Goal: Book appointment/travel/reservation

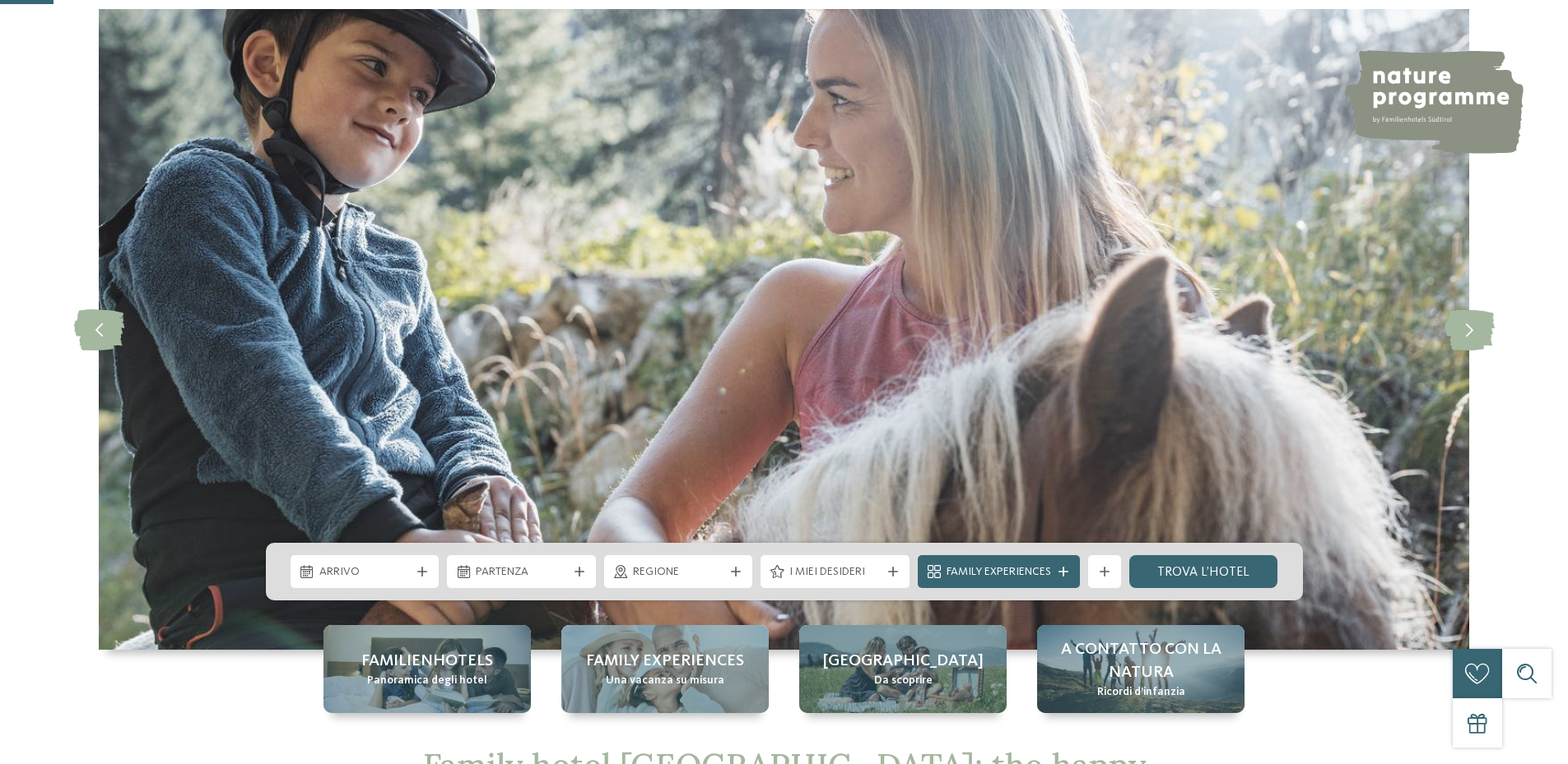
scroll to position [329, 0]
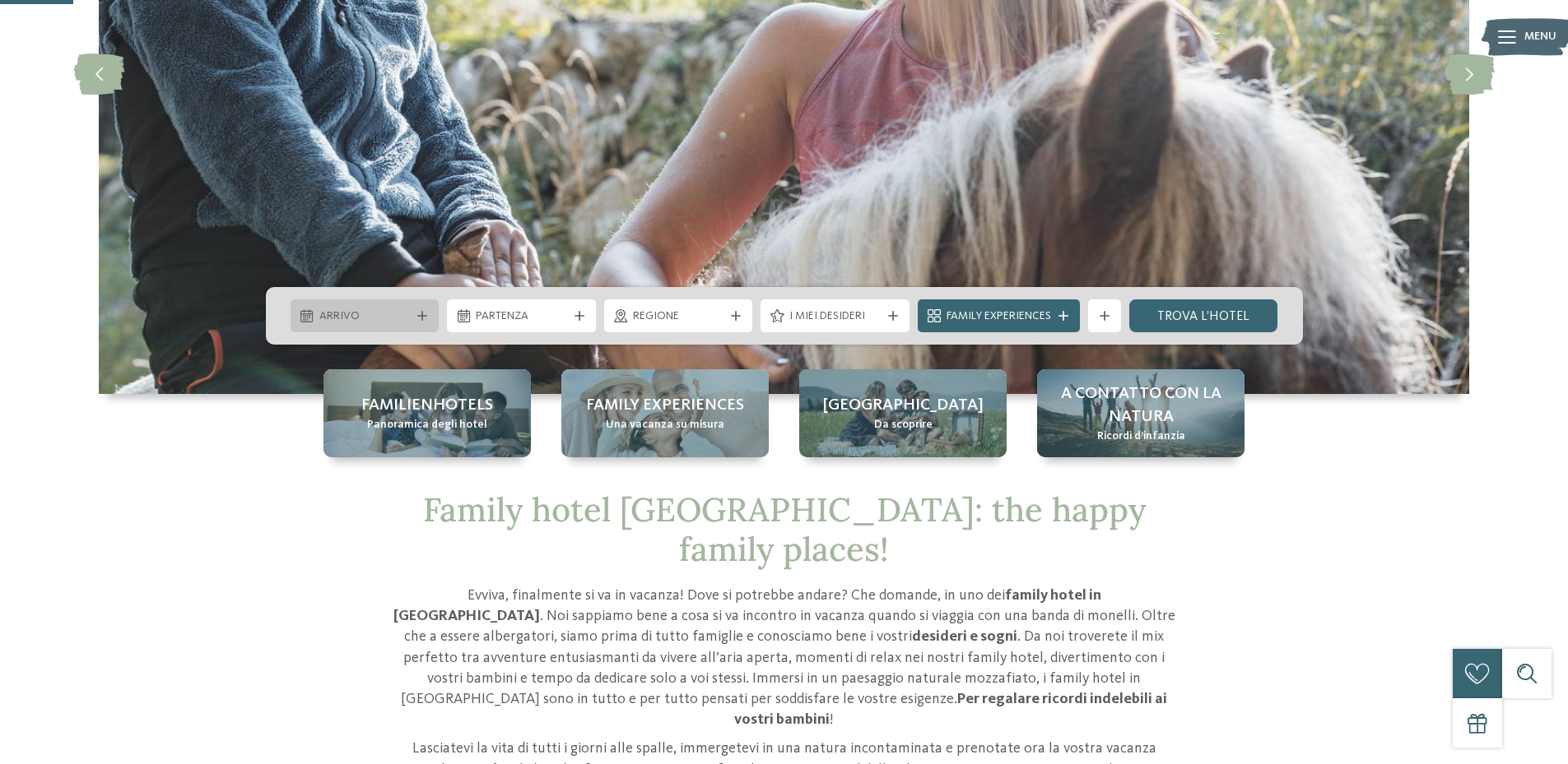
click at [414, 318] on div at bounding box center [423, 316] width 17 height 10
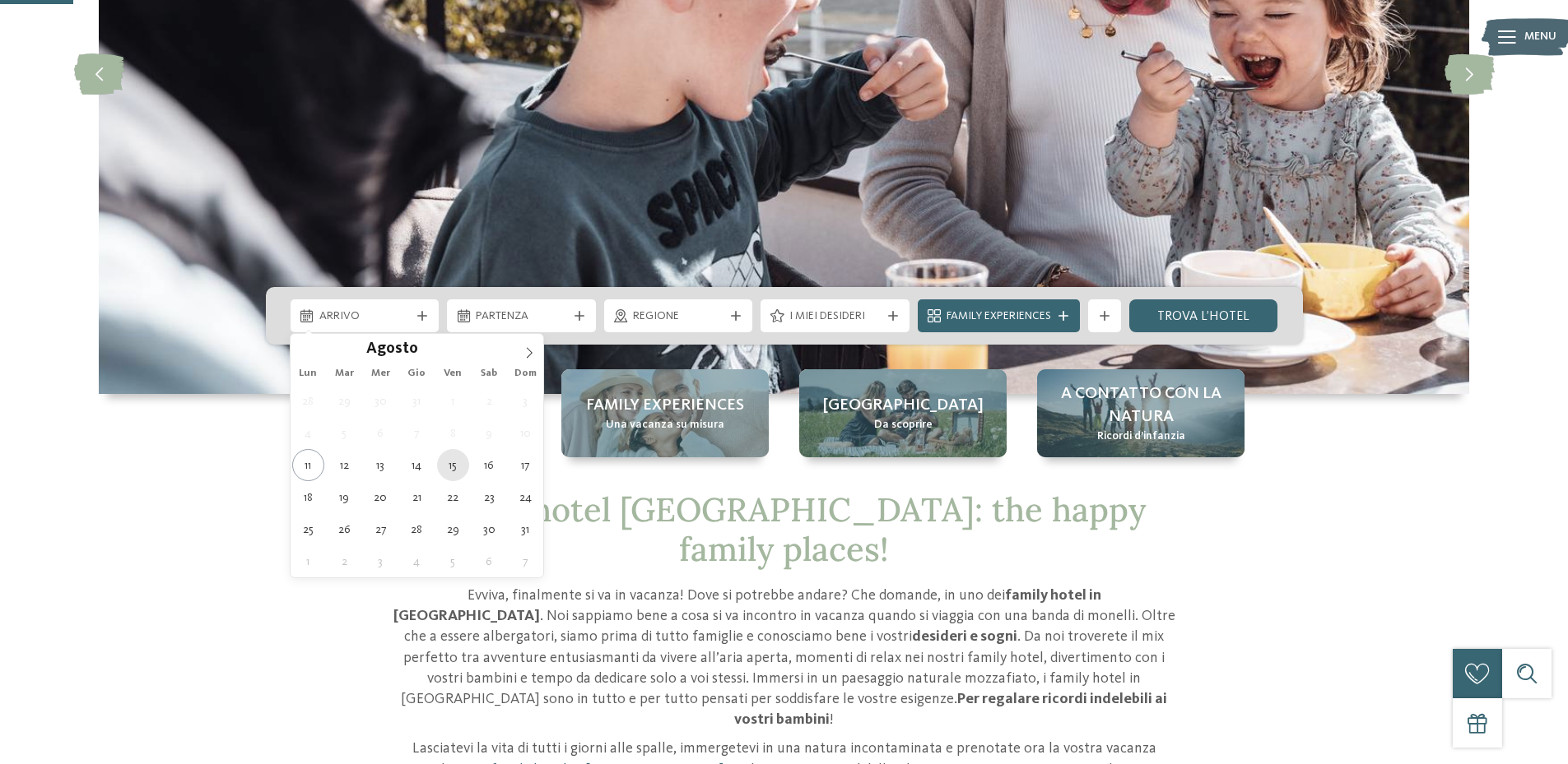
type div "[DATE]"
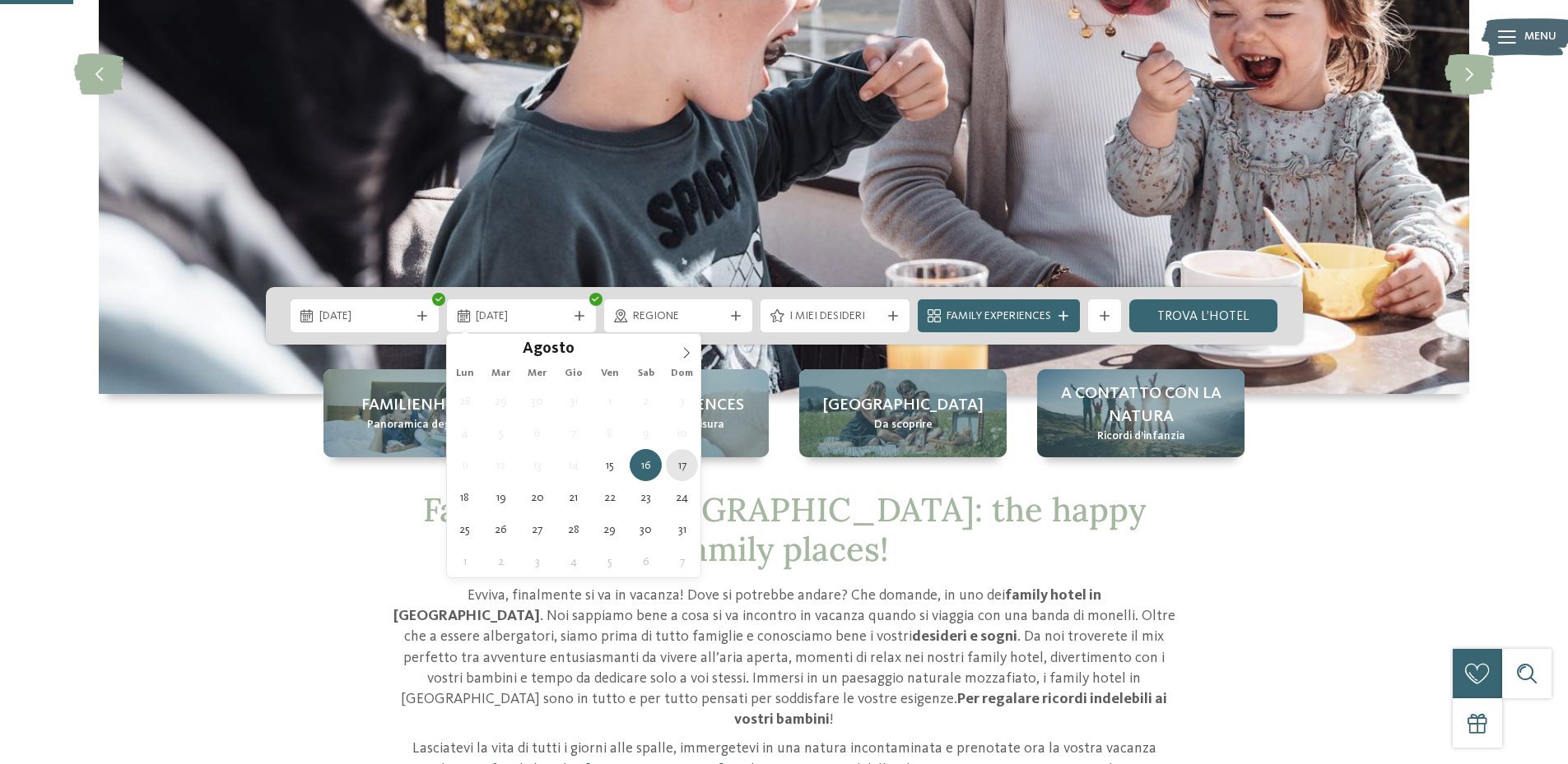
type div "[DATE]"
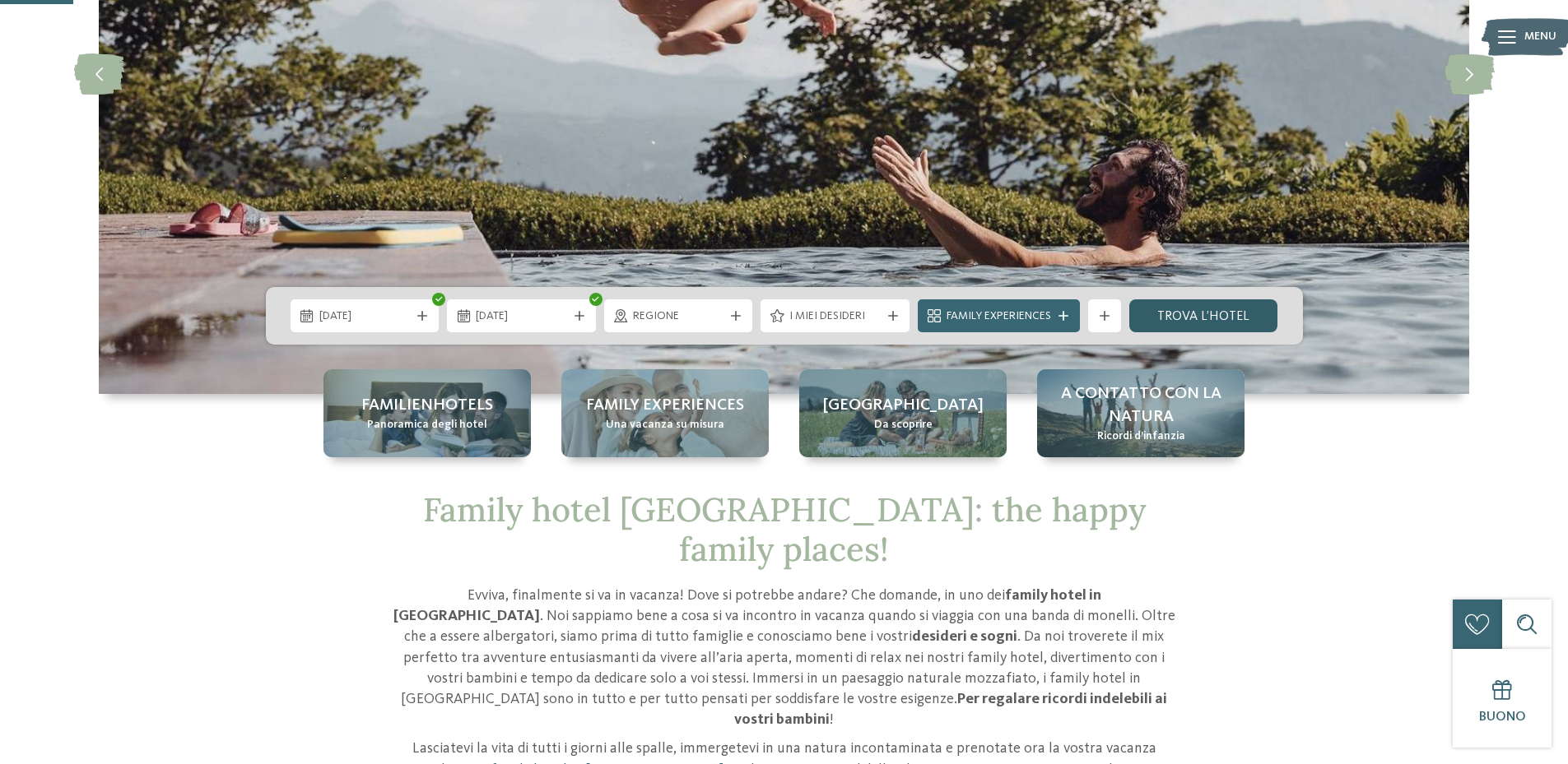
click at [1193, 318] on link "trova l’hotel" at bounding box center [1203, 315] width 149 height 33
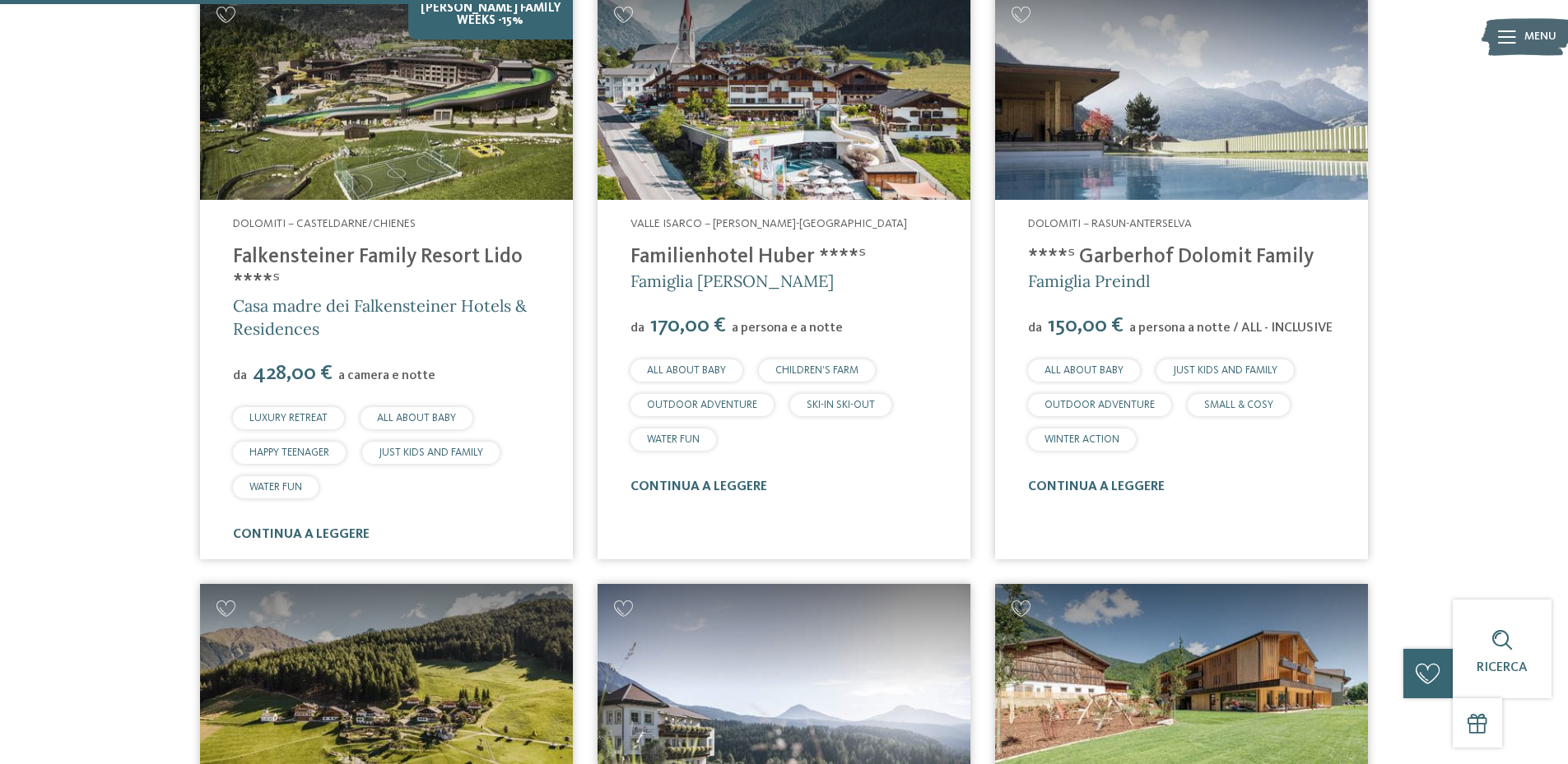
scroll to position [1774, 0]
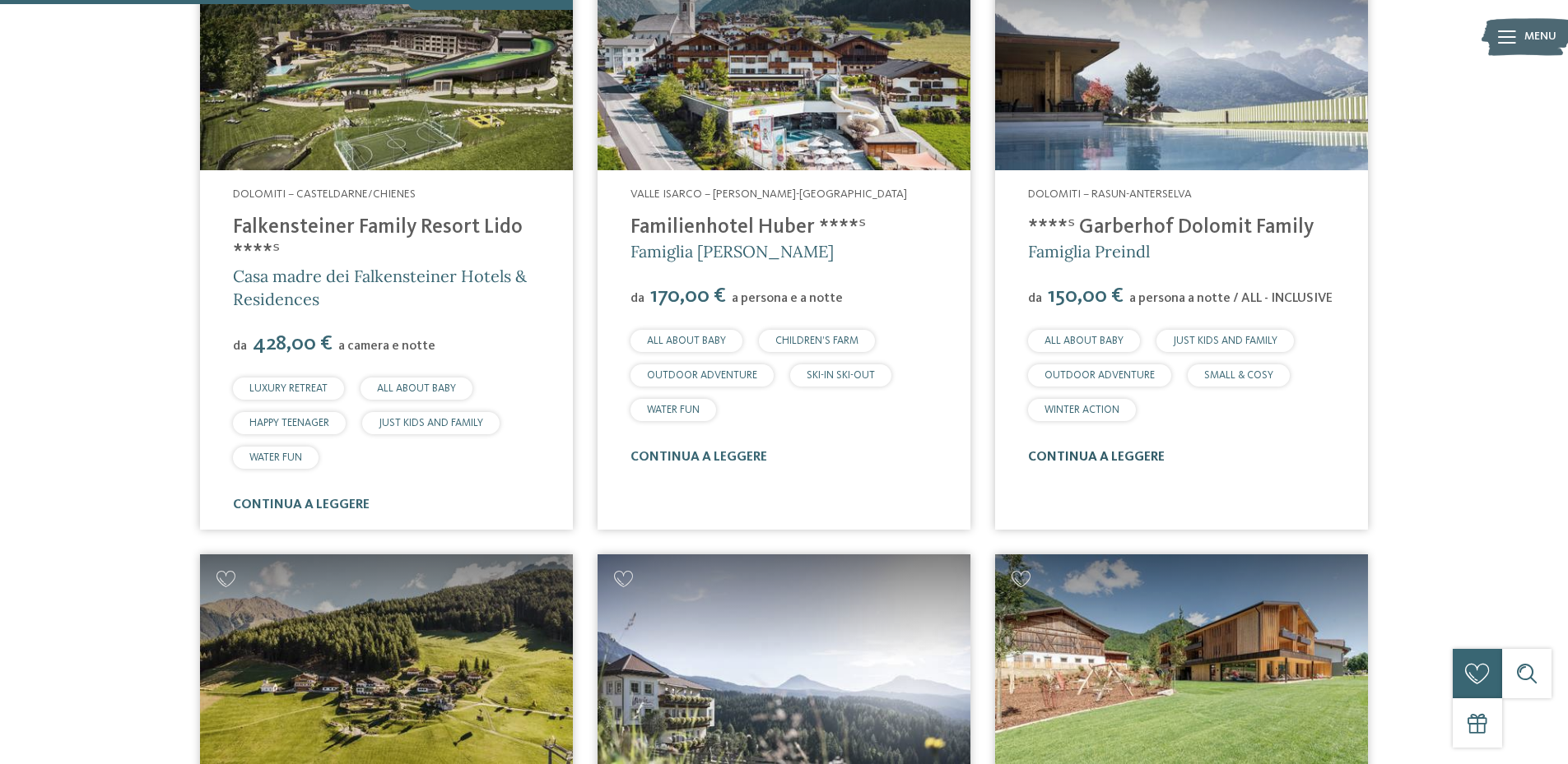
click at [1128, 459] on link "continua a leggere" at bounding box center [1096, 457] width 137 height 13
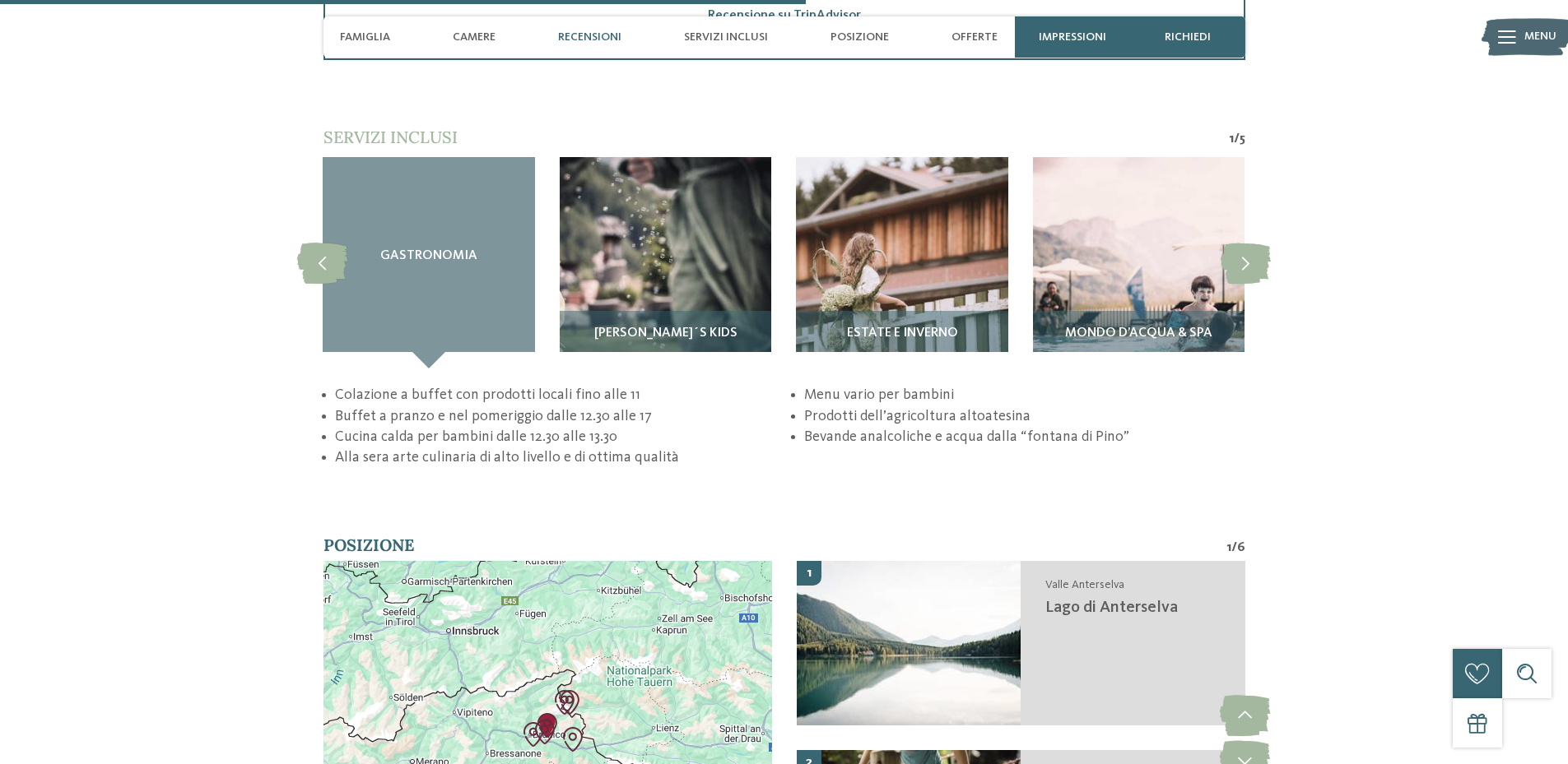
scroll to position [2633, 0]
